Goal: Find specific page/section

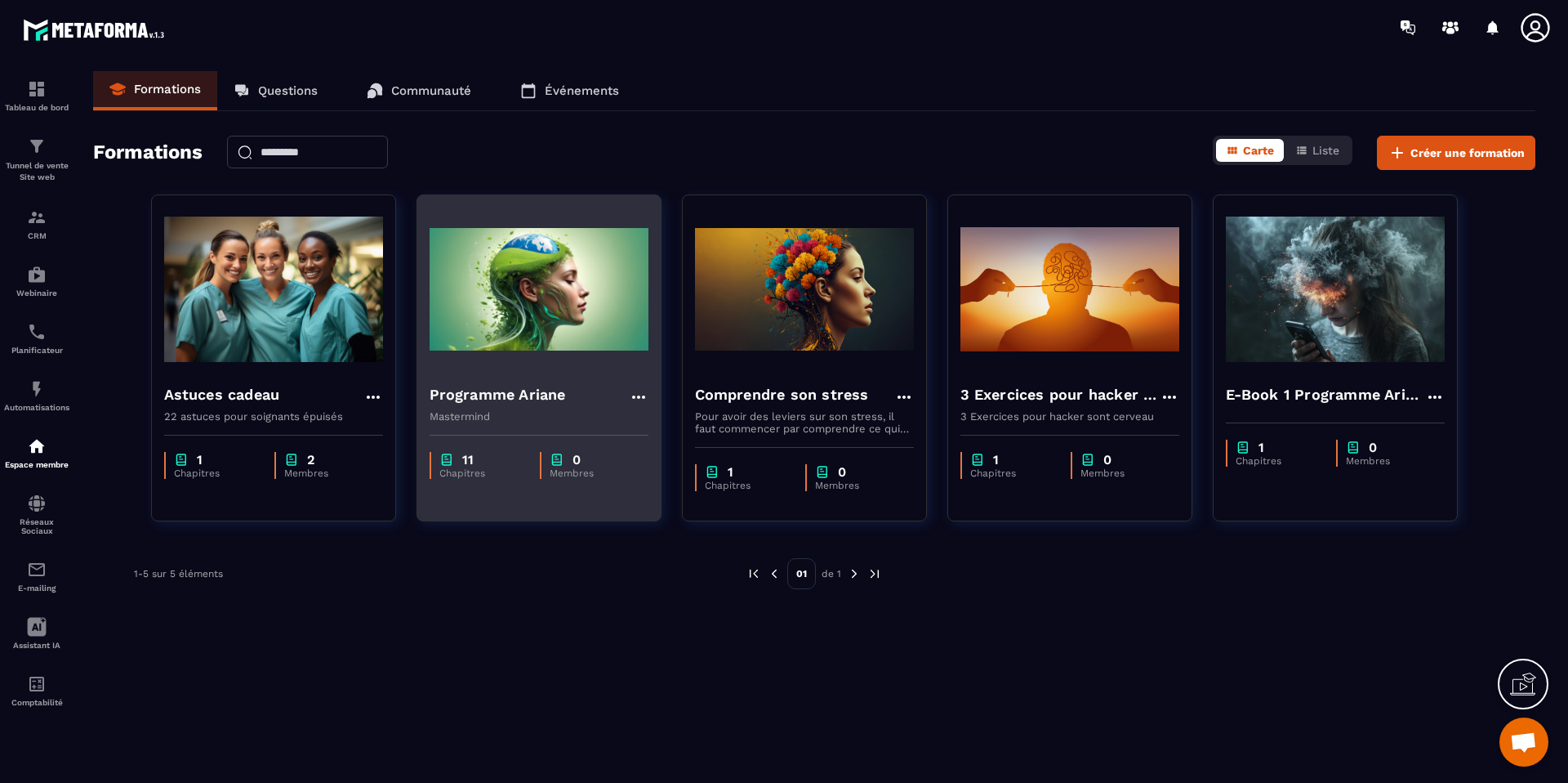
click at [520, 395] on h4 "Programme Ariane" at bounding box center [498, 394] width 136 height 23
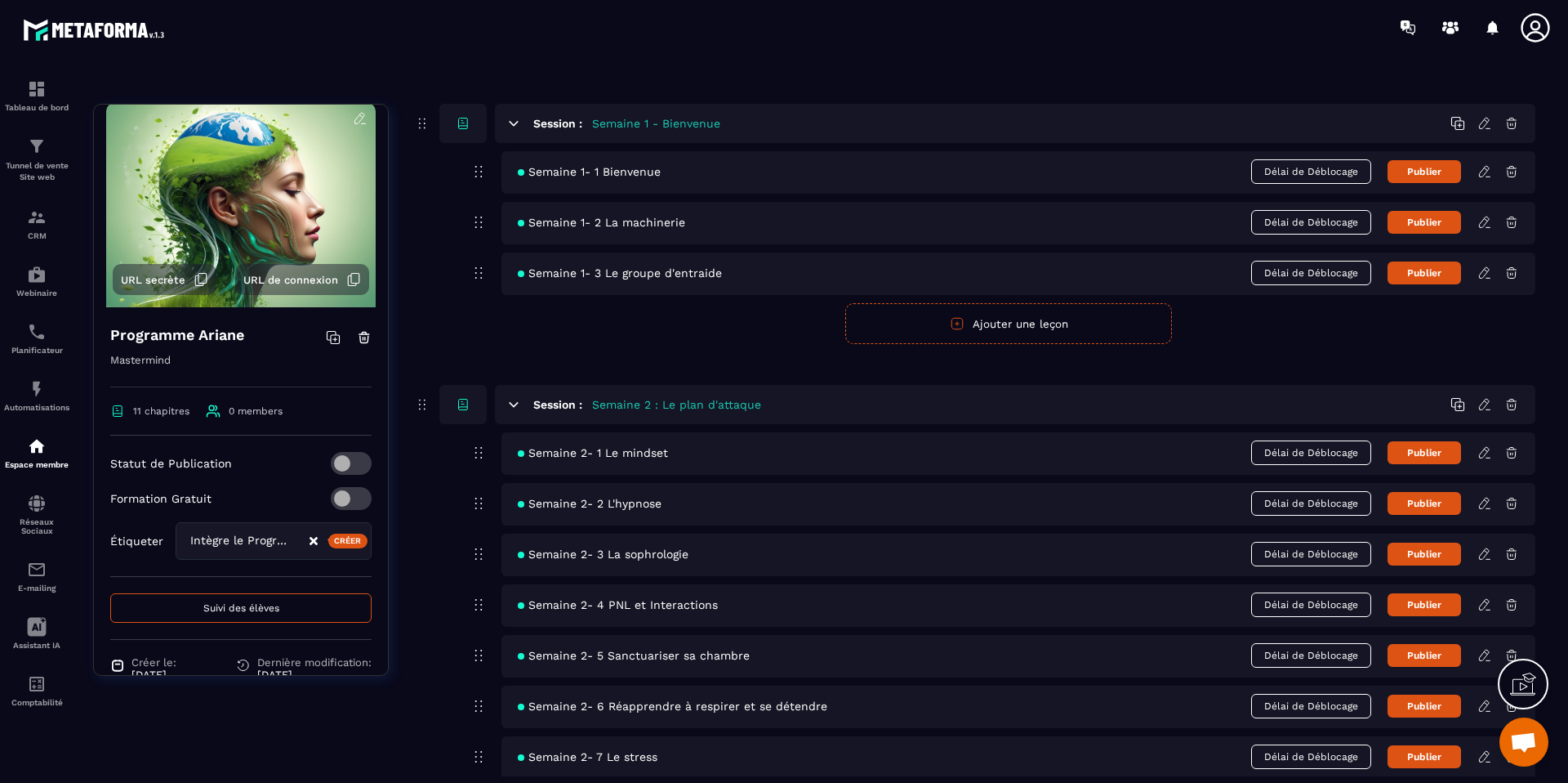
scroll to position [13, 0]
click at [170, 277] on span "URL secrète" at bounding box center [153, 280] width 64 height 12
